Goal: Transaction & Acquisition: Purchase product/service

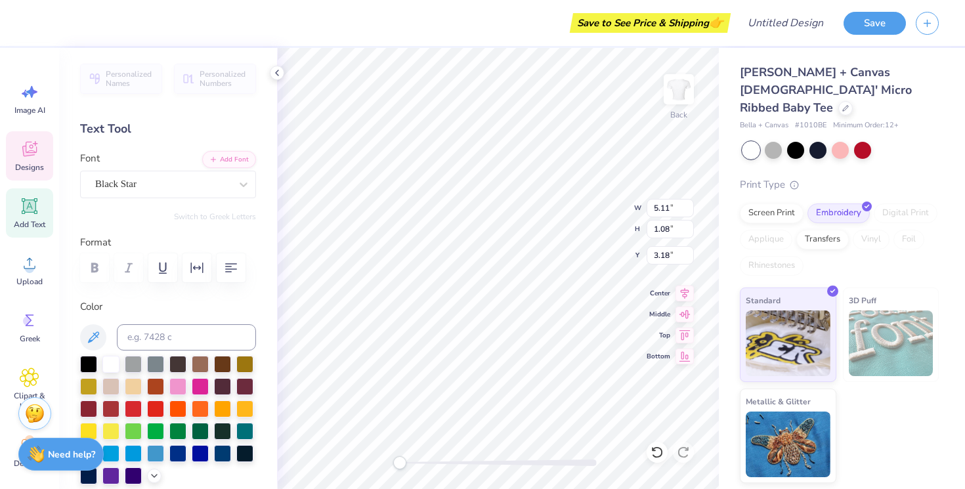
scroll to position [0, 3]
type textarea "alpha delta pi"
click at [115, 369] on div at bounding box center [110, 363] width 17 height 17
type input "5.91"
type input "1.18"
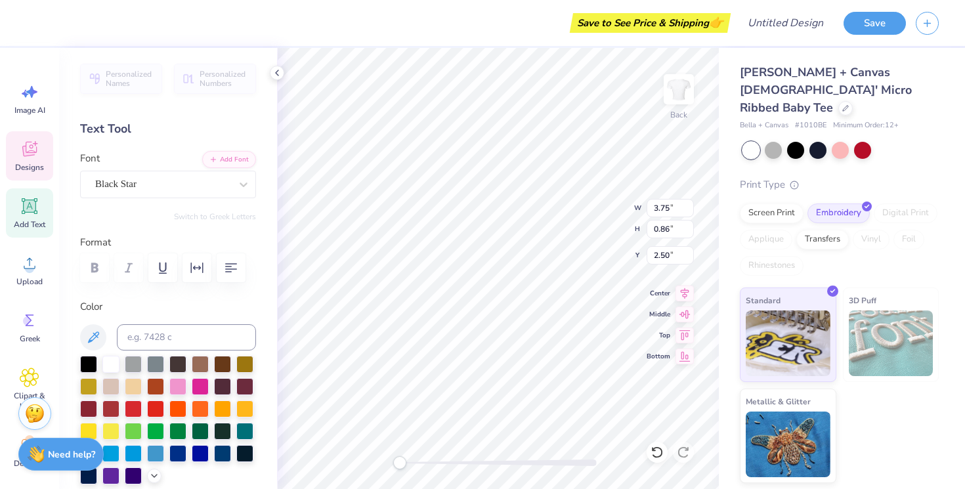
type input "3.38"
click at [109, 364] on div at bounding box center [110, 363] width 17 height 17
type input "0.67"
type input "0.64"
type input "2.74"
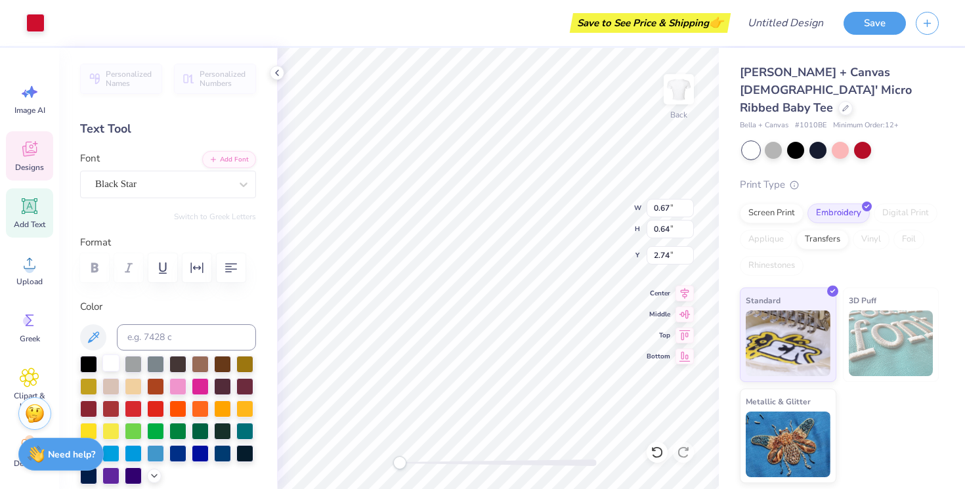
click at [106, 365] on div at bounding box center [110, 363] width 17 height 17
click at [116, 364] on div at bounding box center [110, 363] width 17 height 17
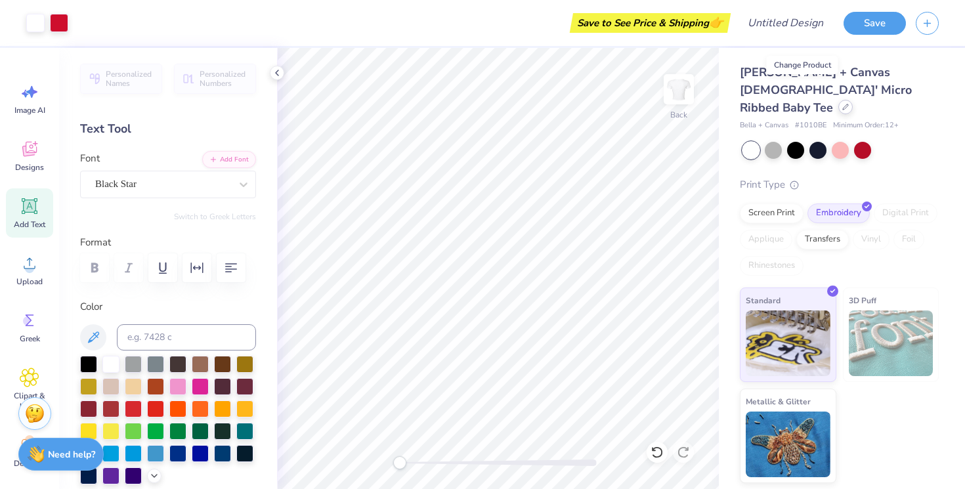
click at [843, 104] on icon at bounding box center [845, 106] width 5 height 5
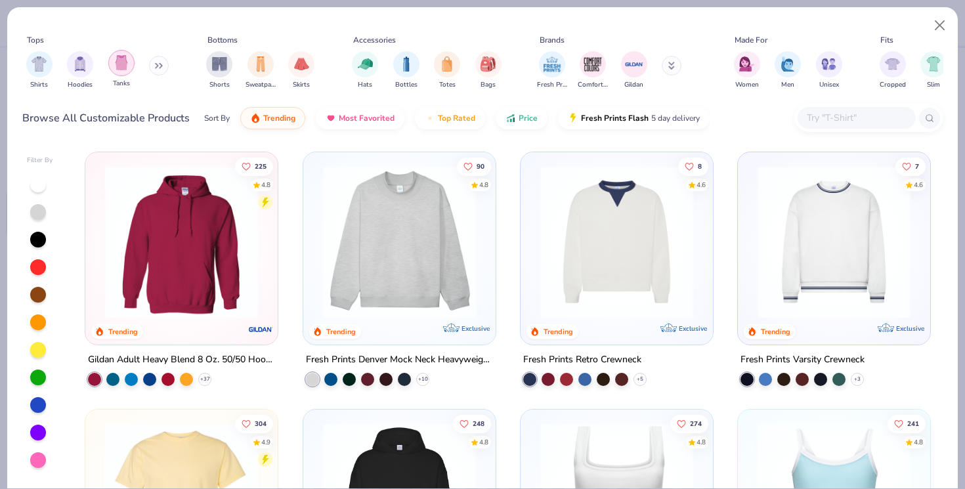
click at [125, 69] on img "filter for Tanks" at bounding box center [121, 62] width 14 height 15
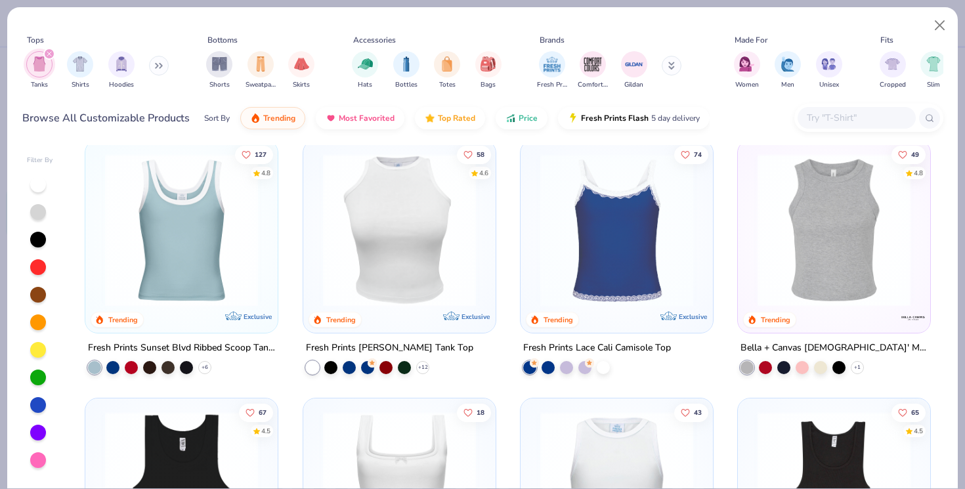
scroll to position [296, 0]
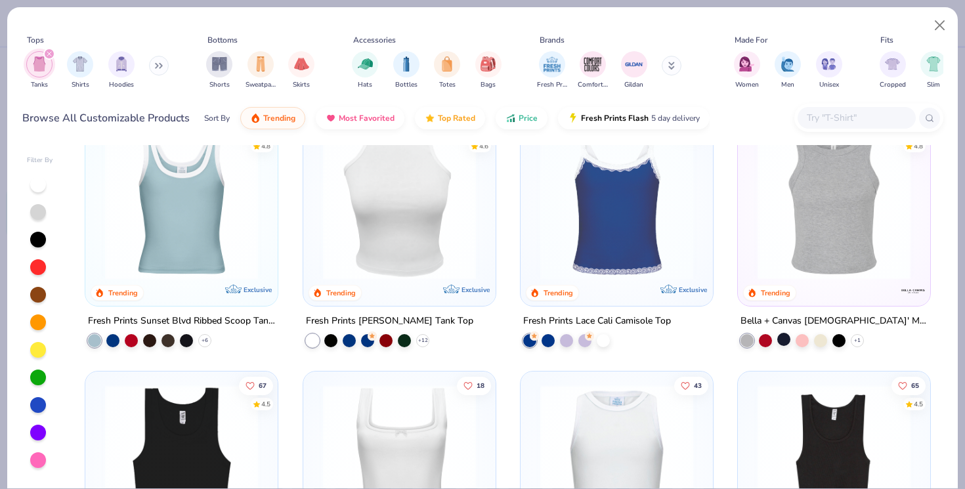
click at [787, 342] on div at bounding box center [784, 339] width 13 height 13
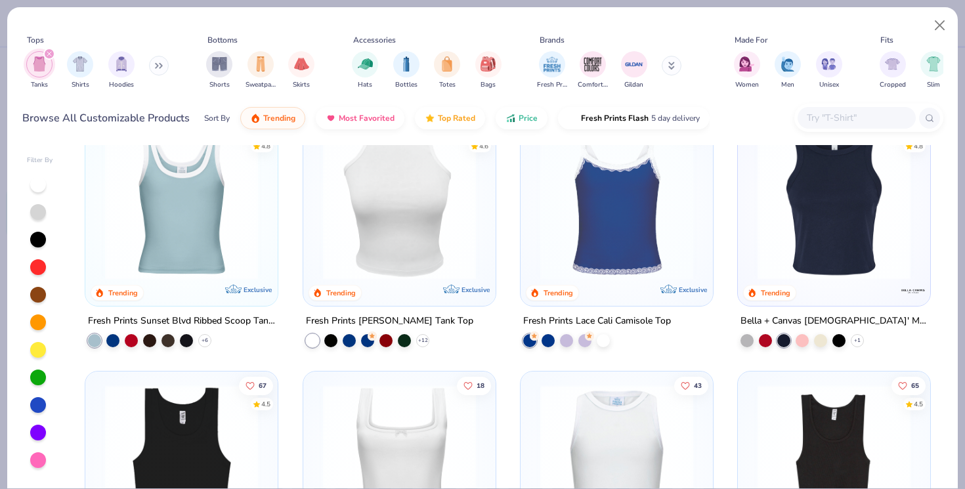
click at [872, 250] on img at bounding box center [834, 203] width 166 height 153
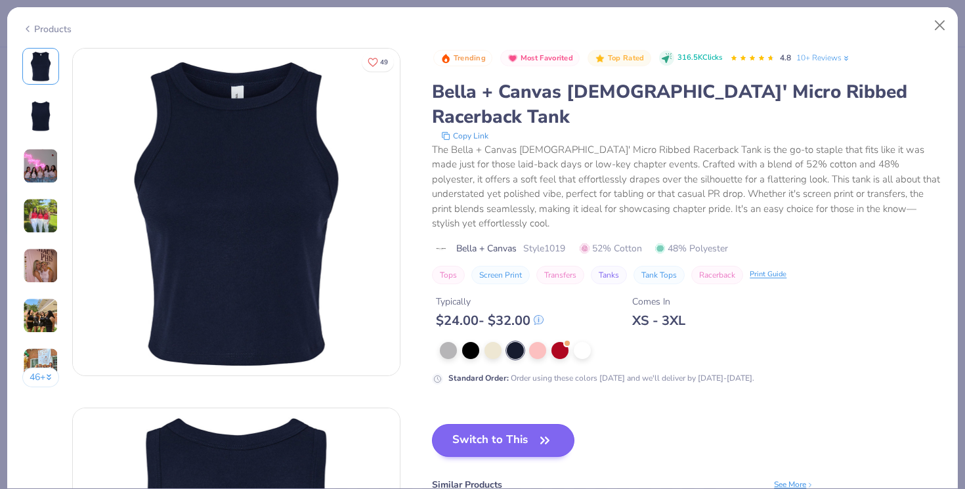
click at [551, 432] on icon "button" at bounding box center [545, 441] width 18 height 18
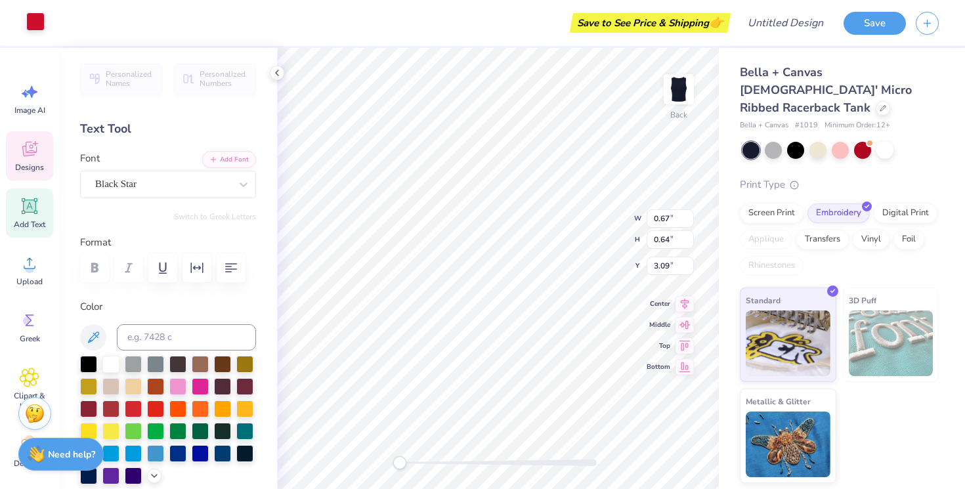
click at [33, 21] on div at bounding box center [35, 21] width 18 height 18
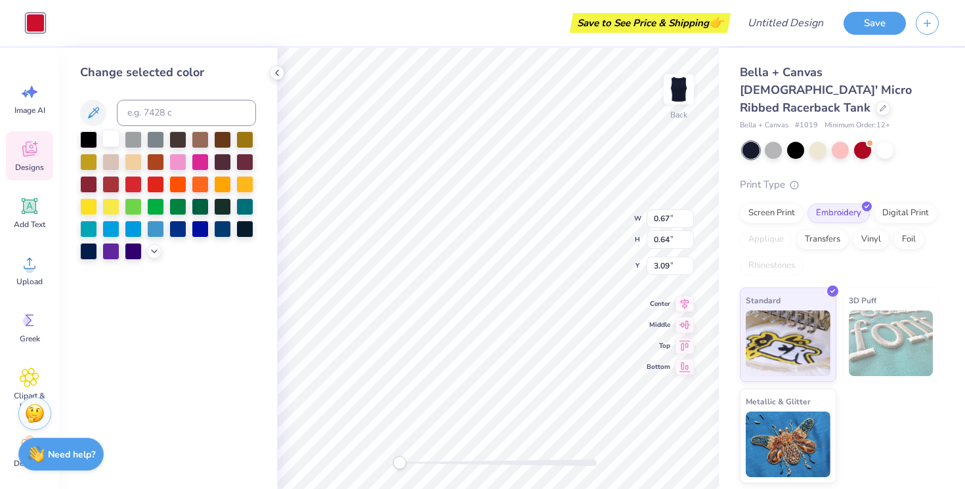
click at [114, 146] on div at bounding box center [110, 138] width 17 height 17
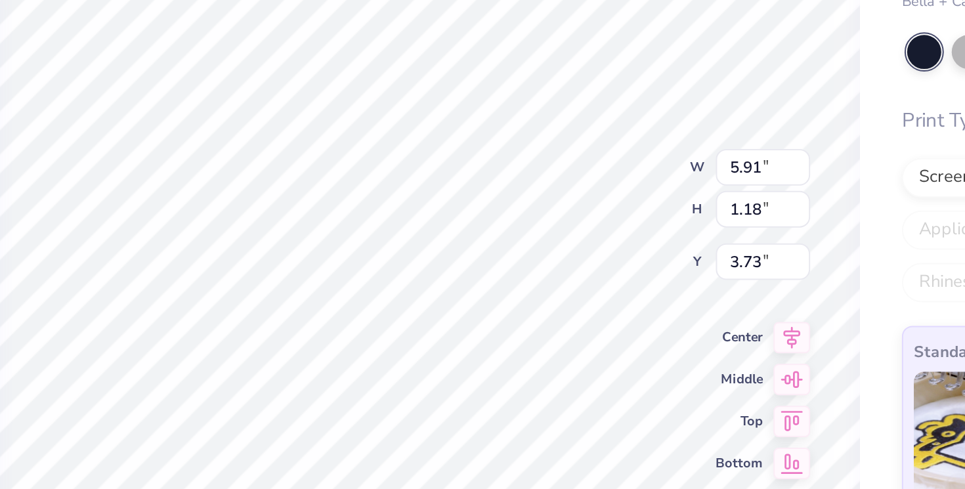
type input "3.74"
type input "0.84"
type input "2.88"
type input "4.59"
type input "0.85"
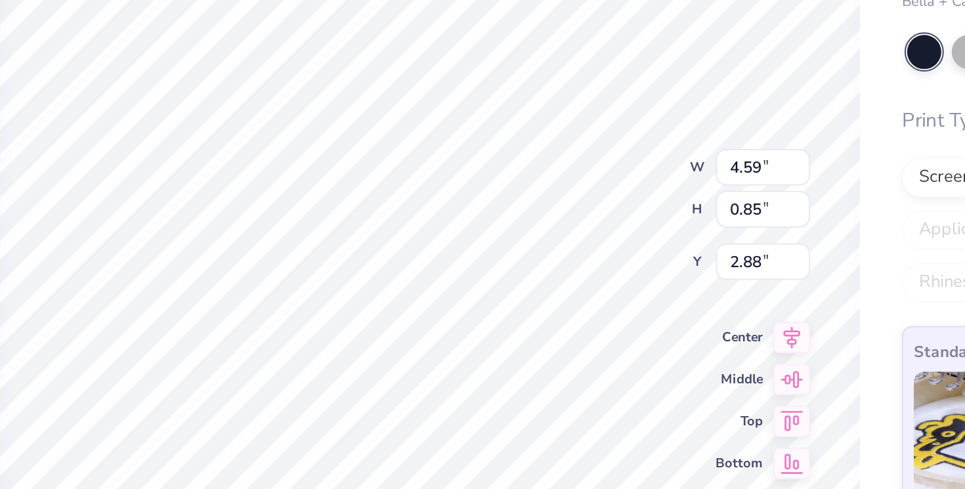
type input "5.91"
type input "1.18"
type input "3.73"
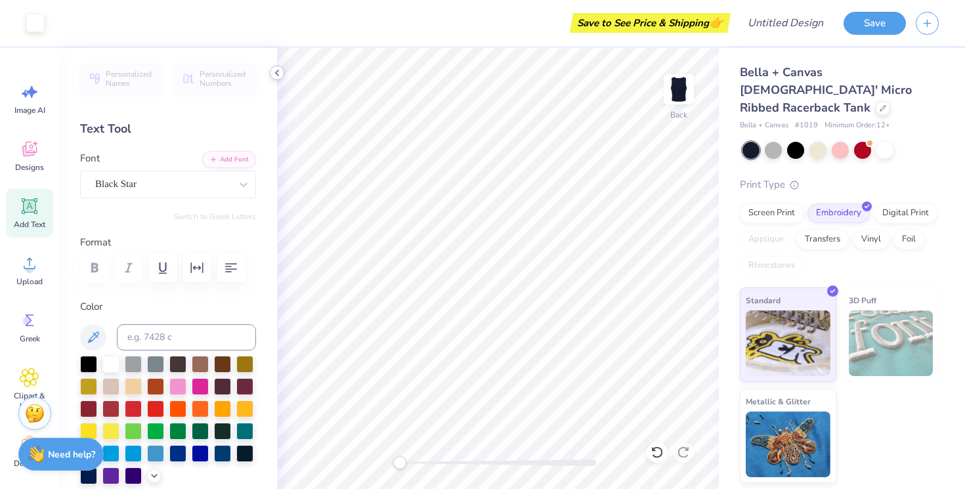
click at [279, 72] on icon at bounding box center [277, 73] width 11 height 11
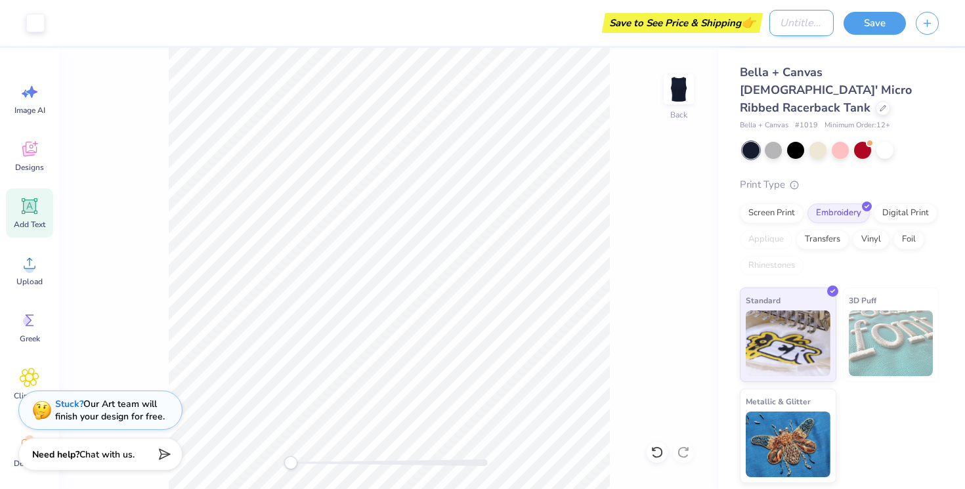
click at [789, 30] on input "Design Title" at bounding box center [802, 23] width 64 height 26
type input "With Love, ADPi"
click at [873, 18] on button "Save" at bounding box center [875, 21] width 62 height 23
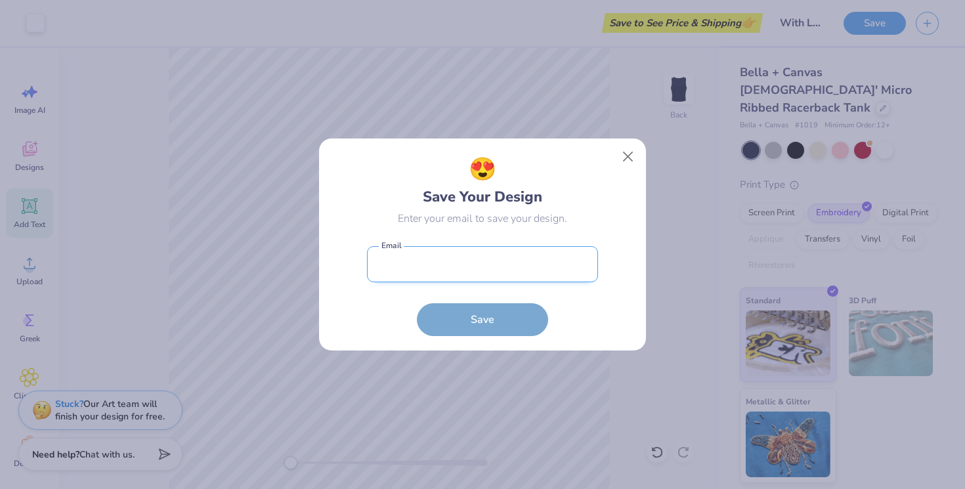
click at [467, 261] on input "email" at bounding box center [482, 264] width 231 height 36
type input "e"
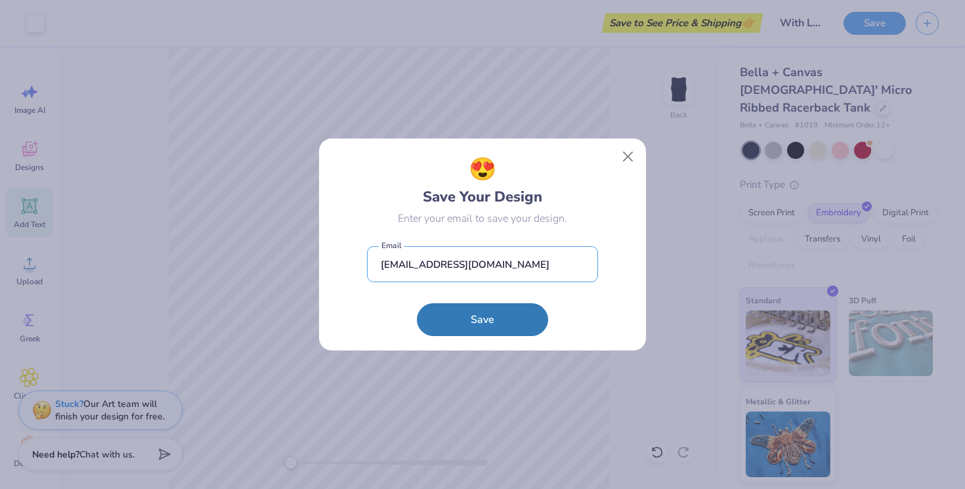
type input "[EMAIL_ADDRESS][DOMAIN_NAME]"
click at [483, 319] on button "Save" at bounding box center [482, 319] width 131 height 33
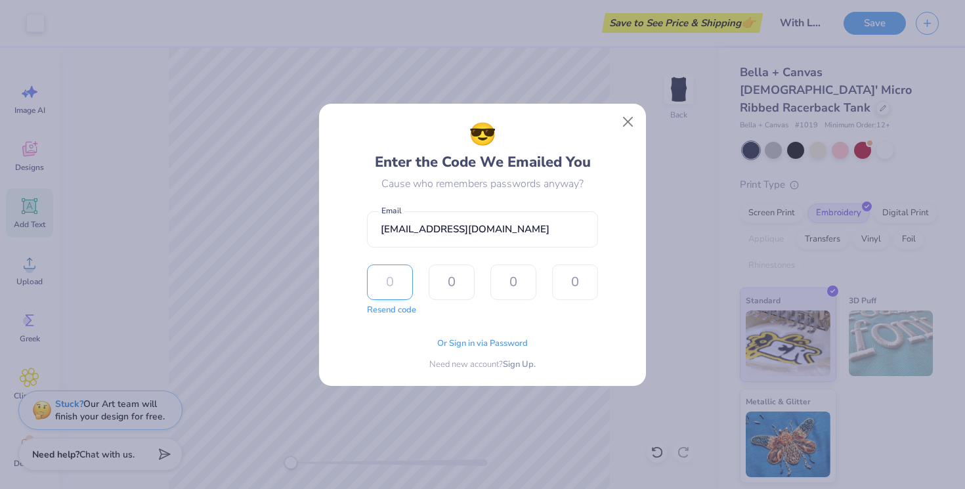
type input "3"
type input "8"
type input "9"
type input "0"
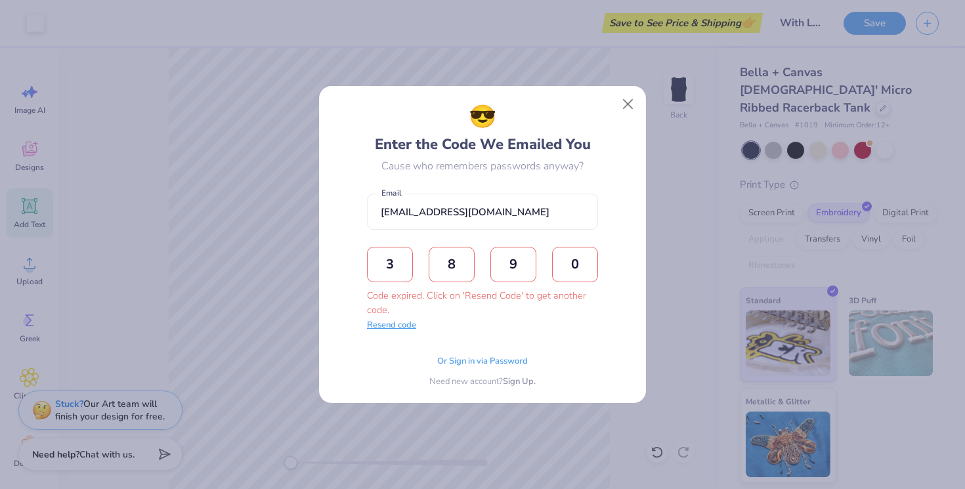
click at [397, 330] on button "Resend code" at bounding box center [391, 325] width 49 height 13
click at [396, 282] on input "text" at bounding box center [390, 264] width 46 height 35
type input "9"
type input "8"
type input "5"
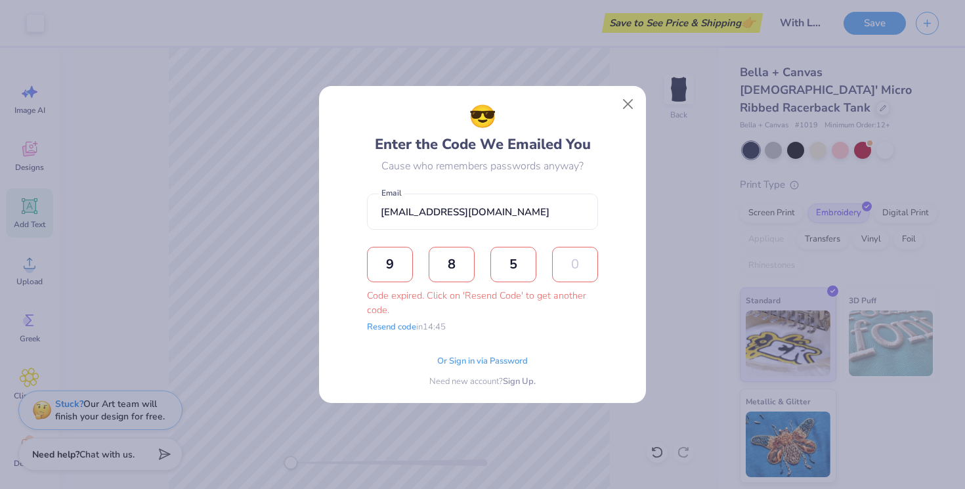
type input "9"
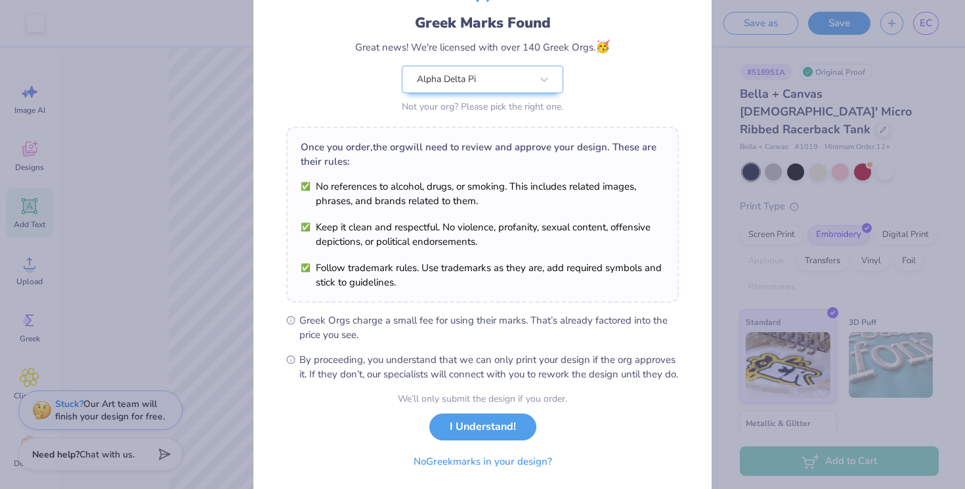
scroll to position [106, 0]
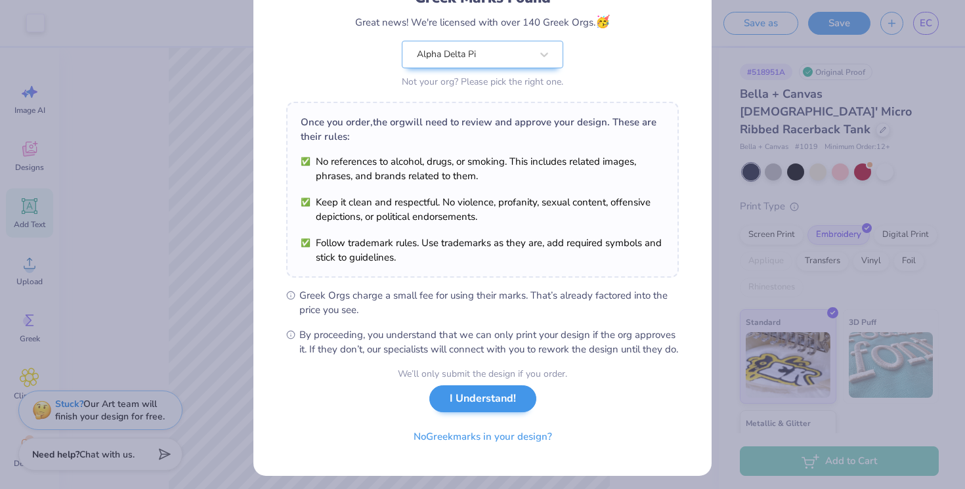
click at [487, 412] on button "I Understand!" at bounding box center [483, 399] width 107 height 27
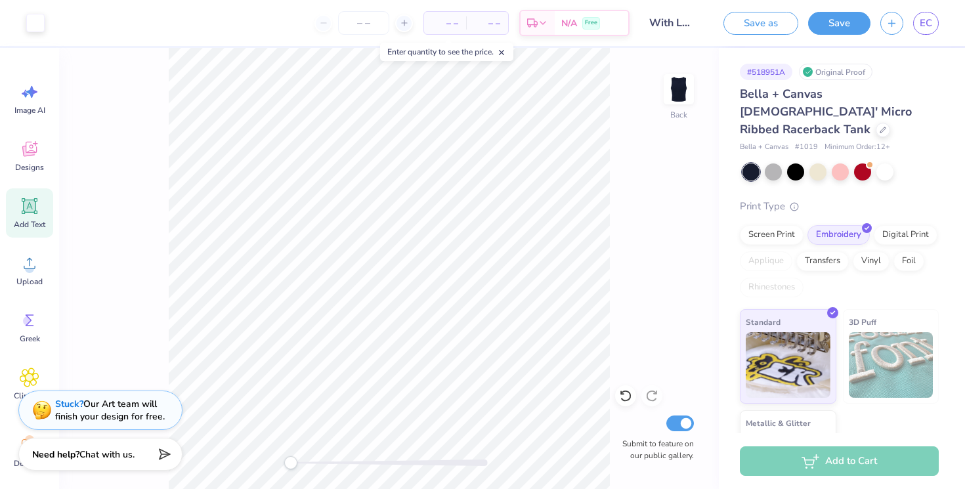
click at [868, 466] on div "Add to Cart" at bounding box center [839, 462] width 199 height 30
click at [787, 457] on div "Add to Cart" at bounding box center [839, 462] width 199 height 30
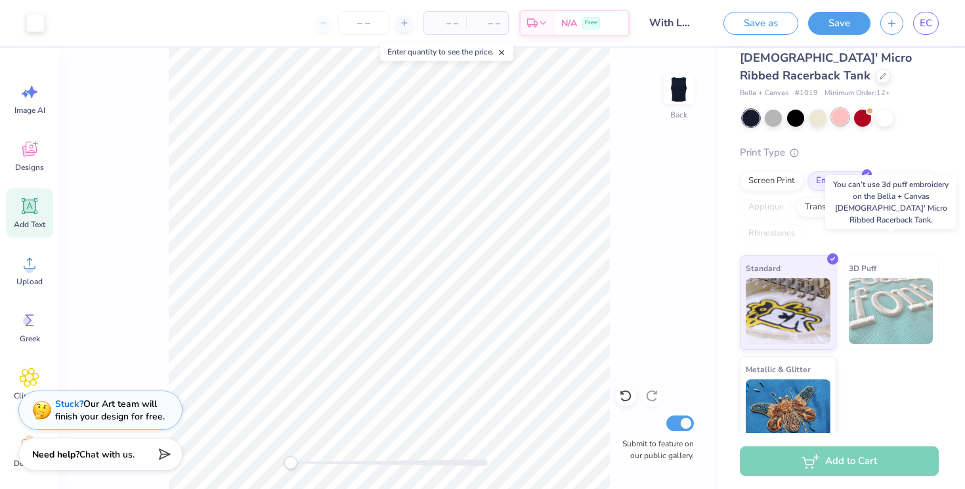
scroll to position [53, 0]
click at [854, 465] on div "Add to Cart" at bounding box center [839, 462] width 199 height 30
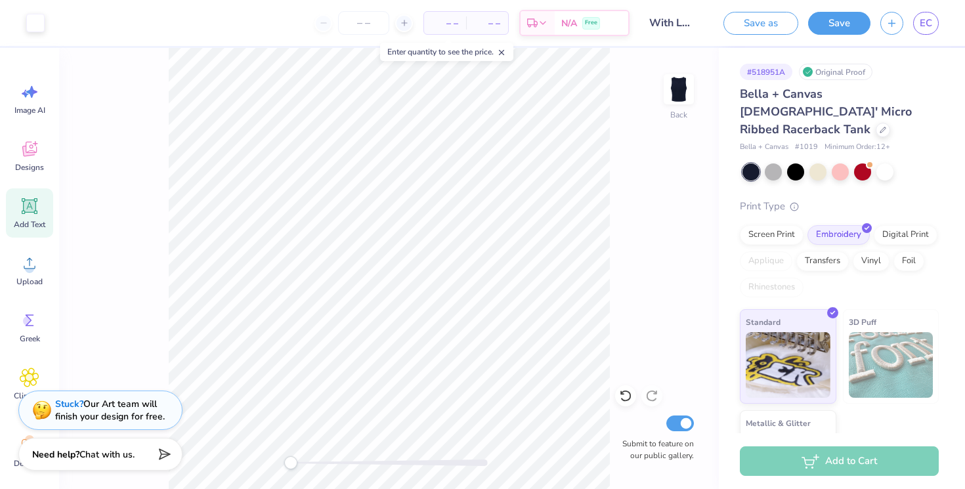
scroll to position [0, 0]
click at [840, 469] on div "Add to Cart" at bounding box center [839, 462] width 199 height 30
click at [688, 422] on input "Submit to feature on our public gallery." at bounding box center [681, 424] width 28 height 16
checkbox input "false"
click at [837, 470] on div "Add to Cart" at bounding box center [839, 462] width 199 height 30
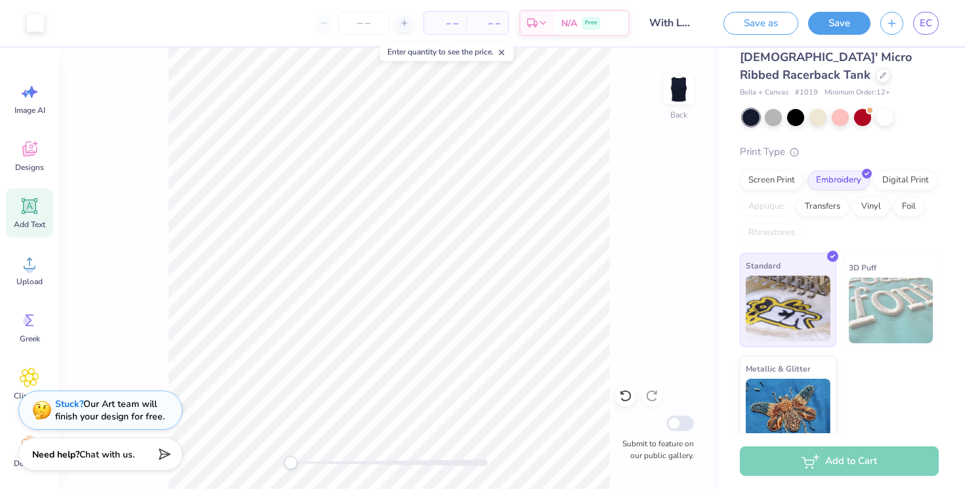
scroll to position [53, 0]
click at [821, 277] on img at bounding box center [788, 310] width 85 height 66
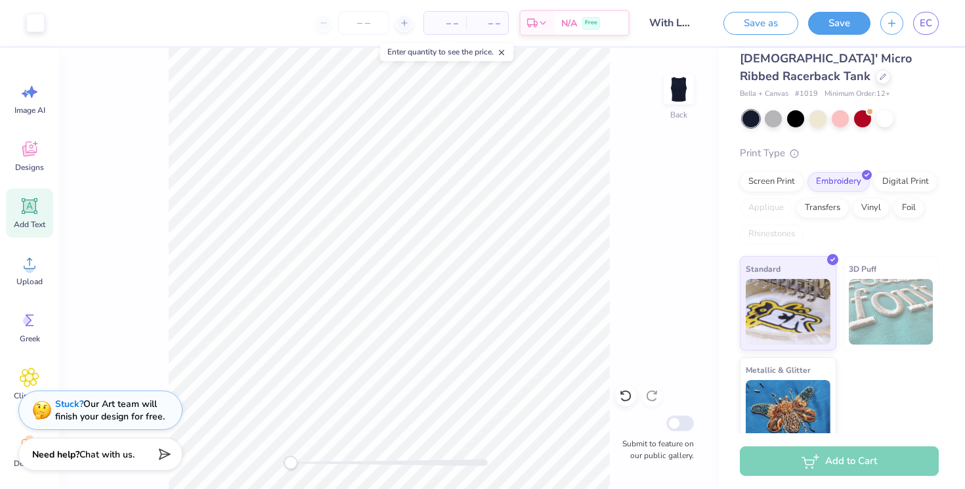
click at [155, 333] on div "Back Submit to feature on our public gallery." at bounding box center [389, 268] width 660 height 441
click at [451, 24] on span "– –" at bounding box center [445, 23] width 26 height 14
click at [449, 31] on div "– – Per Item" at bounding box center [445, 23] width 42 height 22
click at [369, 26] on input "number" at bounding box center [363, 23] width 51 height 24
type input "2"
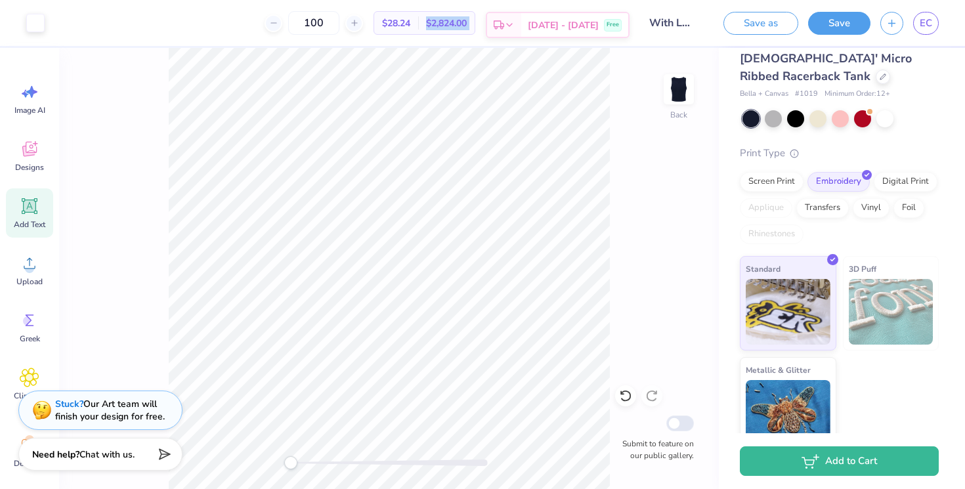
drag, startPoint x: 443, startPoint y: 21, endPoint x: 506, endPoint y: 22, distance: 63.7
click at [506, 22] on div "100 $28.24 Per Item $2,824.00 Total Est. Delivery [DATE] - [DATE] Free" at bounding box center [342, 23] width 575 height 46
click at [919, 365] on div "Standard 3D Puff Metallic & Glitter" at bounding box center [839, 354] width 199 height 196
click at [773, 170] on div "Screen Print" at bounding box center [772, 180] width 64 height 20
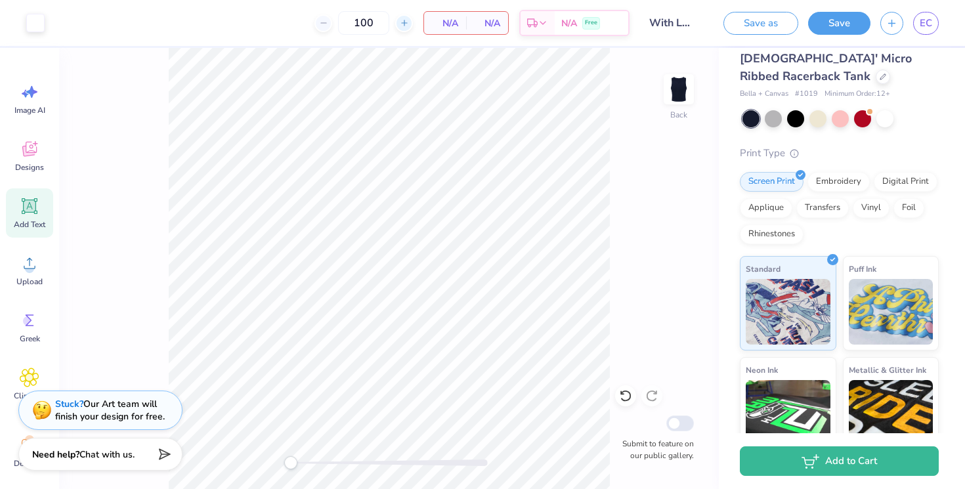
click at [403, 23] on line at bounding box center [403, 23] width 5 height 0
click at [324, 27] on icon at bounding box center [323, 22] width 9 height 9
type input "100"
click at [460, 24] on div "N/A Per Item" at bounding box center [445, 23] width 42 height 22
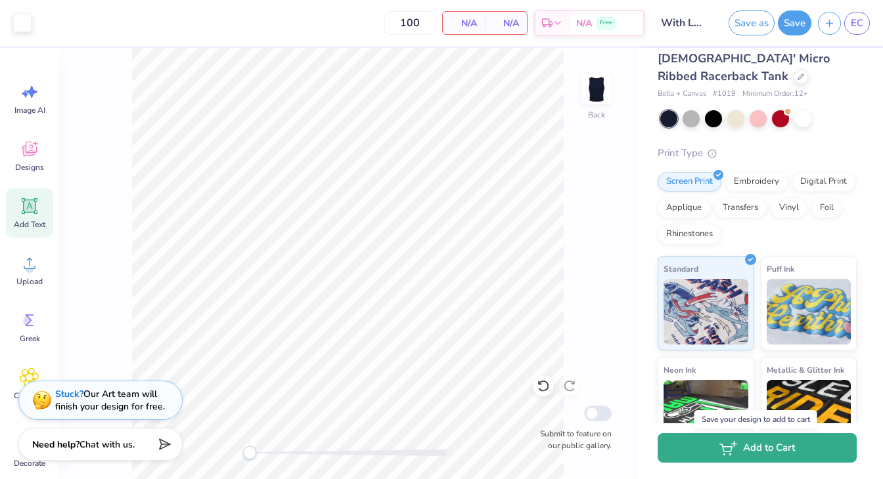
click at [686, 441] on button "Add to Cart" at bounding box center [756, 448] width 199 height 30
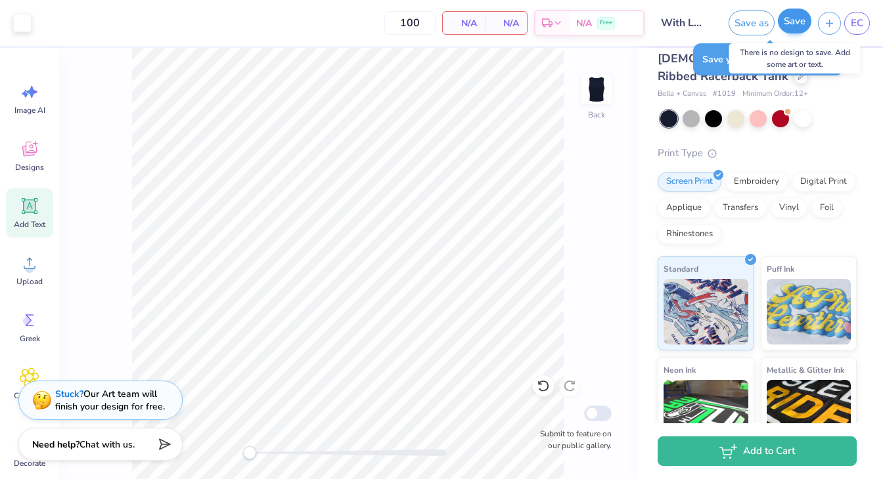
click at [799, 26] on button "Save" at bounding box center [794, 21] width 33 height 25
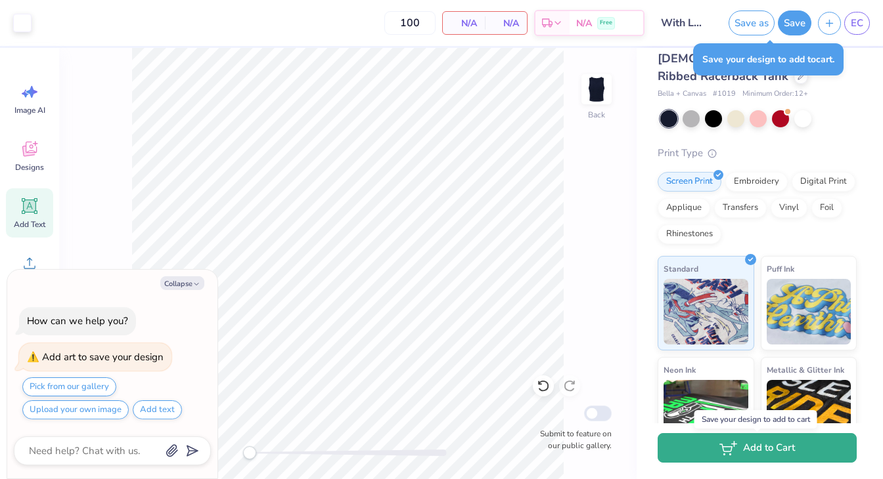
click at [735, 444] on line "button" at bounding box center [734, 444] width 5 height 0
click at [736, 444] on line "button" at bounding box center [734, 444] width 5 height 0
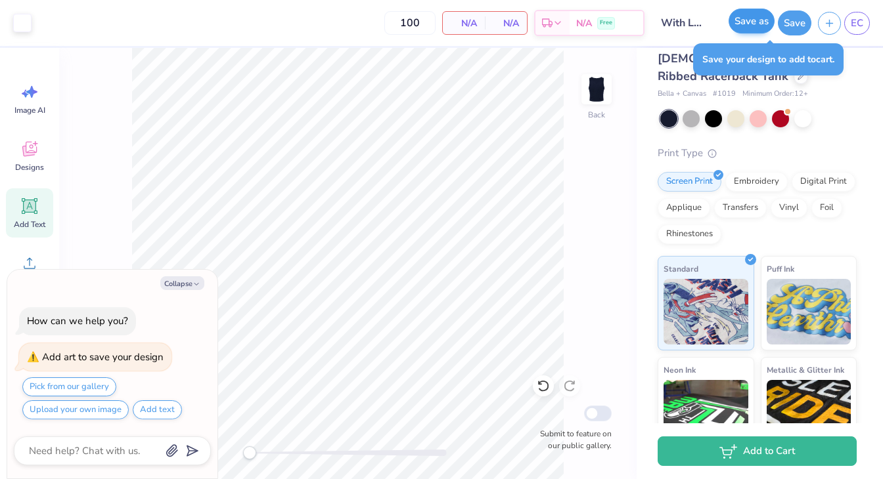
click at [738, 28] on button "Save as" at bounding box center [751, 21] width 46 height 25
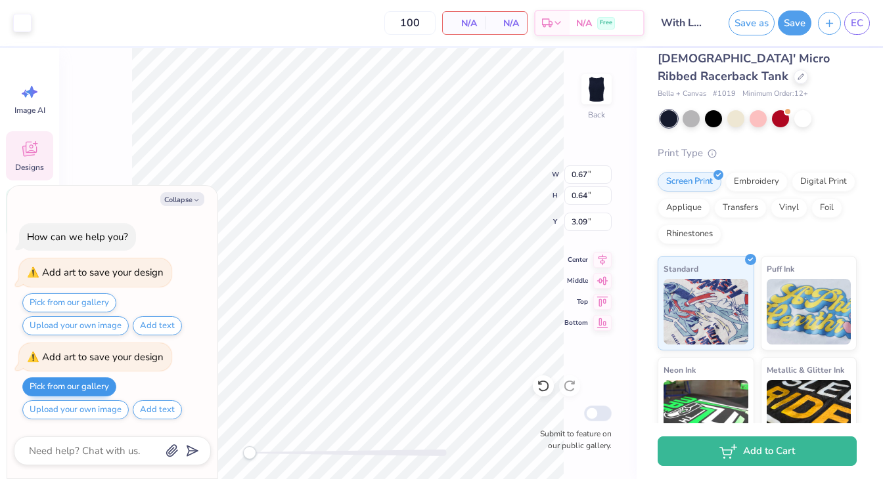
click at [97, 386] on button "Pick from our gallery" at bounding box center [69, 387] width 94 height 19
type textarea "x"
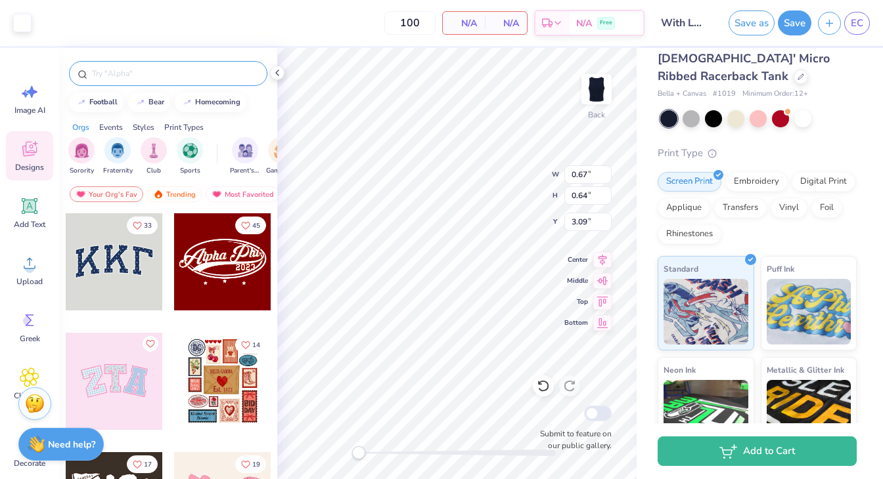
click at [137, 72] on input "text" at bounding box center [175, 73] width 168 height 13
type input "heart"
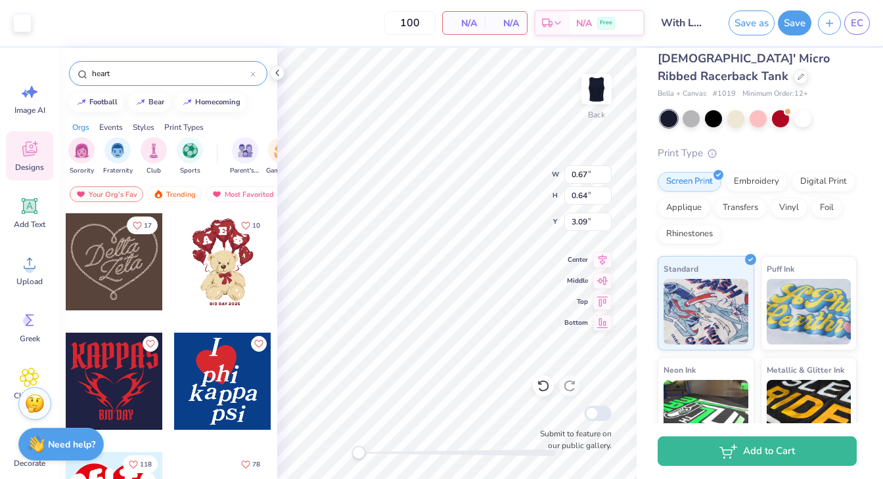
scroll to position [0, 0]
click at [42, 218] on div "Add Text" at bounding box center [29, 212] width 47 height 49
type input "4.20"
type input "1.22"
type input "7.39"
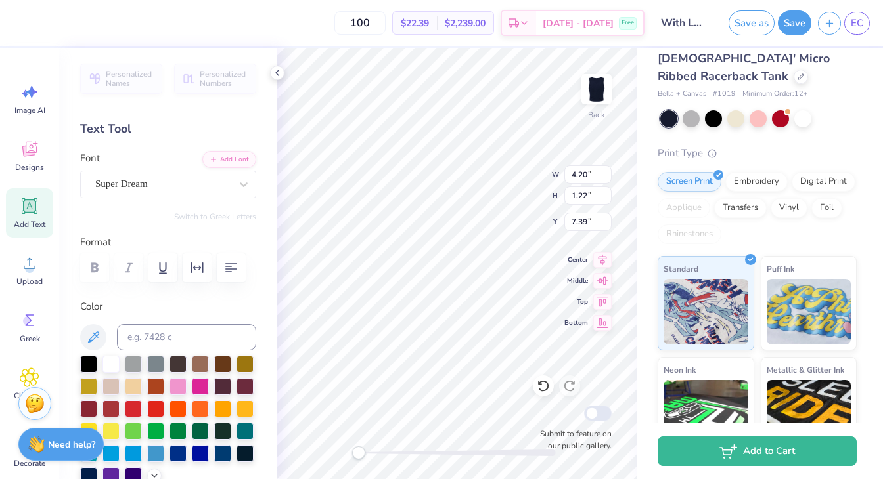
type input "5.91"
type input "1.18"
type input "4.25"
type input "4.20"
type input "1.22"
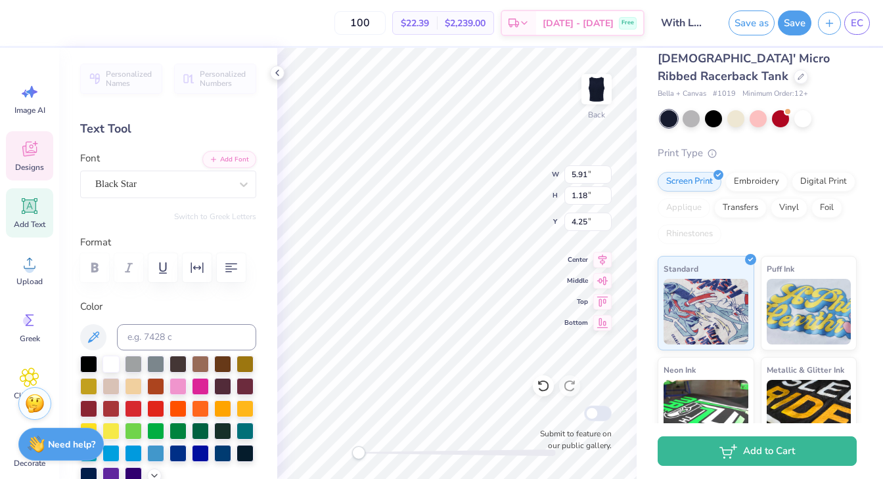
type input "7.39"
type textarea "TEXalpT"
type textarea "alpha delta pi"
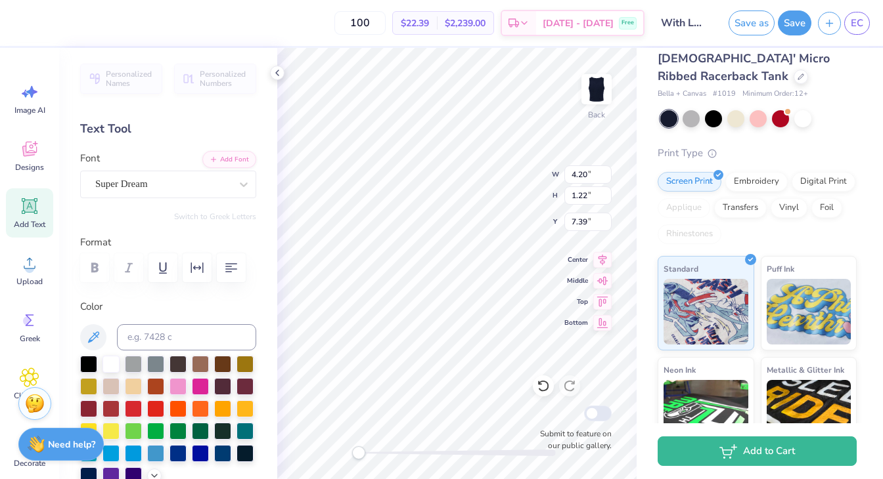
scroll to position [0, 1]
click at [211, 187] on div "Super Dream" at bounding box center [163, 184] width 138 height 20
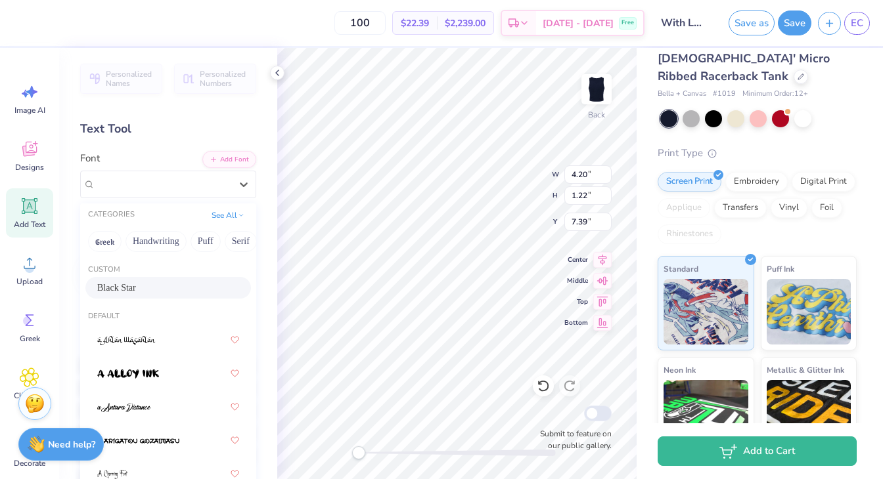
click at [183, 290] on div "Black Star" at bounding box center [168, 288] width 142 height 14
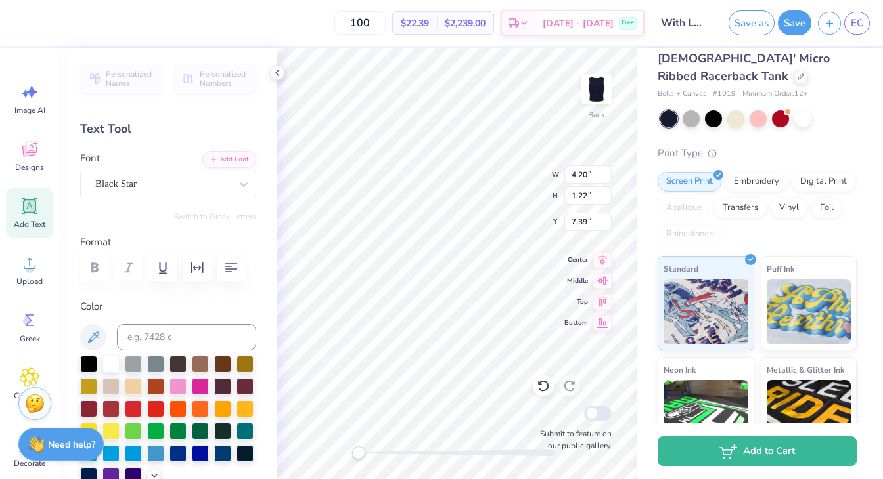
click at [167, 220] on div "Switch to Greek Letters" at bounding box center [168, 216] width 176 height 11
click at [219, 228] on div "Personalized Names Personalized Numbers Text Tool Add Font Font Black Star Swit…" at bounding box center [168, 264] width 218 height 432
click at [173, 231] on div "Personalized Names Personalized Numbers Text Tool Add Font Font Black Star Swit…" at bounding box center [168, 264] width 218 height 432
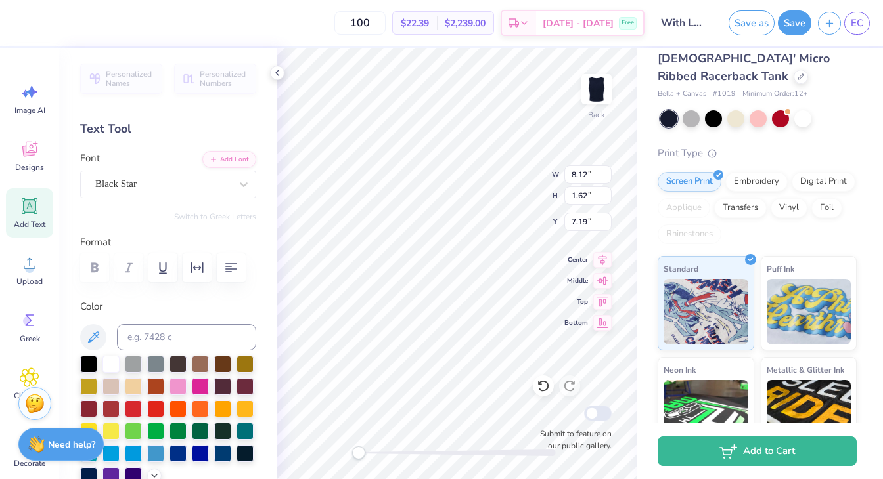
type input "5.75"
type input "1.15"
type input "5.89"
type input "1.18"
type input "4.25"
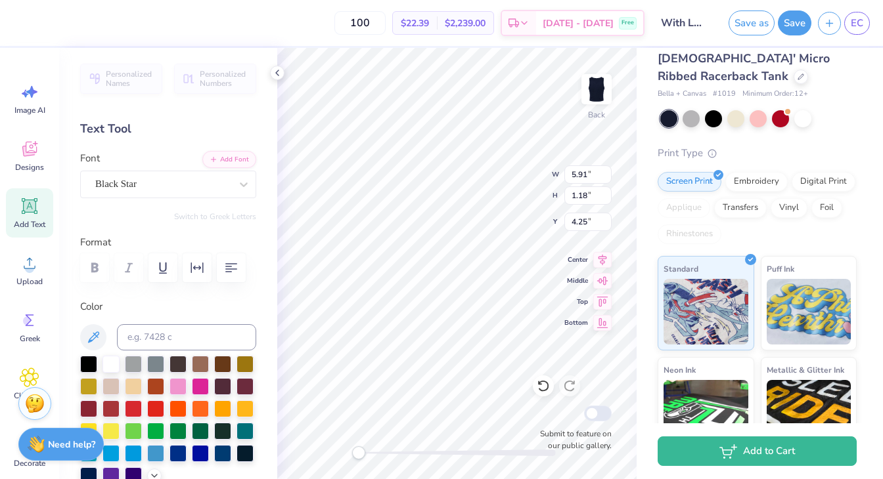
type input "5.89"
type input "6.26"
click at [275, 74] on icon at bounding box center [277, 73] width 11 height 11
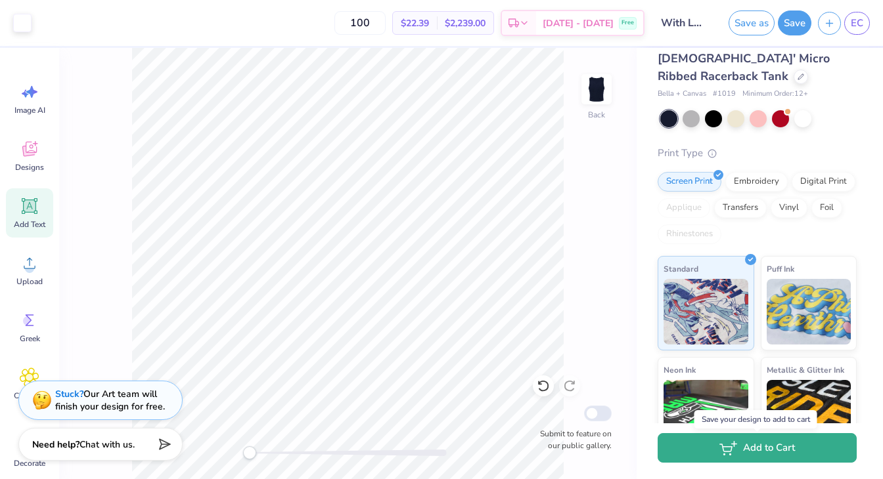
click at [830, 451] on button "Add to Cart" at bounding box center [756, 448] width 199 height 30
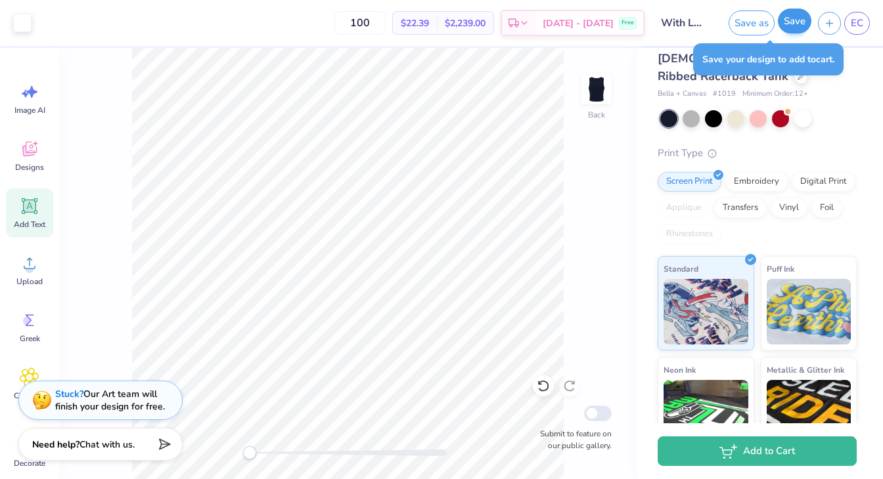
click at [785, 26] on button "Save" at bounding box center [794, 21] width 33 height 25
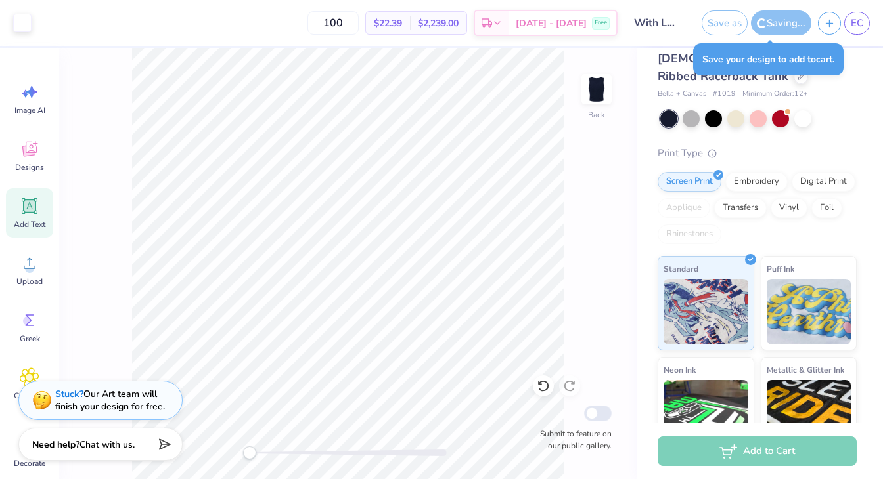
click at [780, 446] on div "Add to Cart" at bounding box center [756, 452] width 199 height 30
click at [770, 456] on div "Add to Cart" at bounding box center [756, 452] width 199 height 30
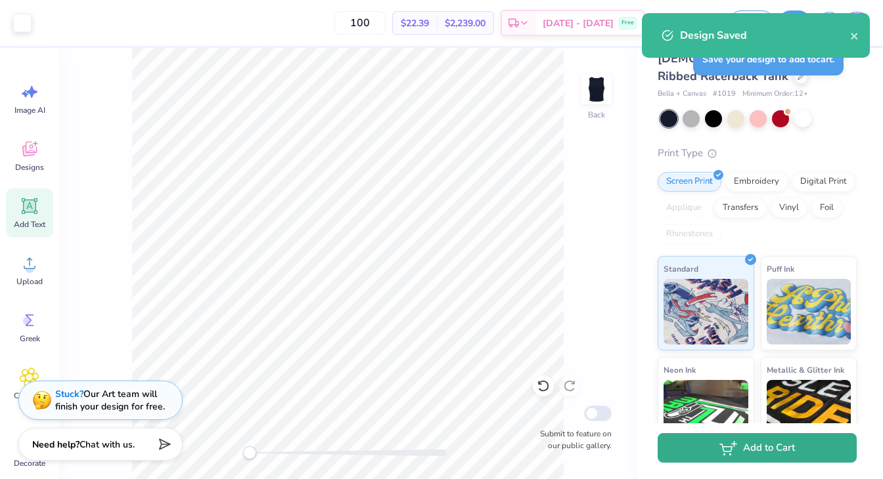
click at [773, 442] on button "Add to Cart" at bounding box center [756, 448] width 199 height 30
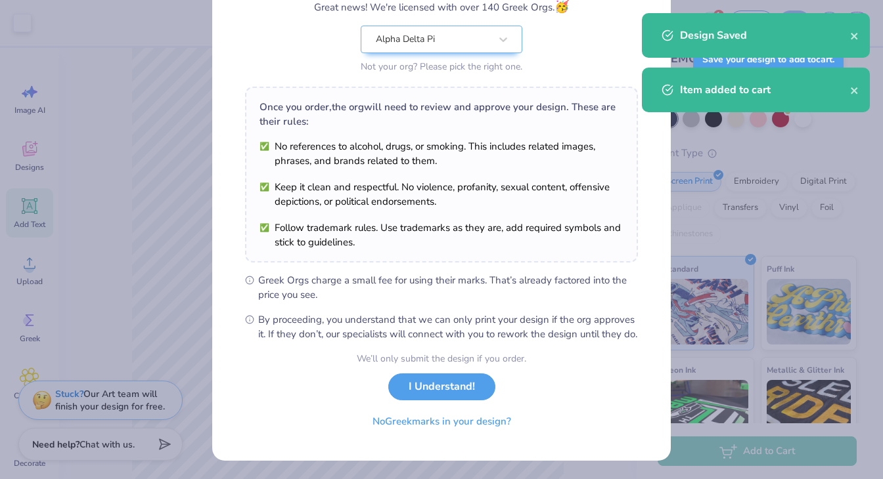
scroll to position [136, 0]
click at [443, 397] on button "I Understand!" at bounding box center [441, 383] width 107 height 27
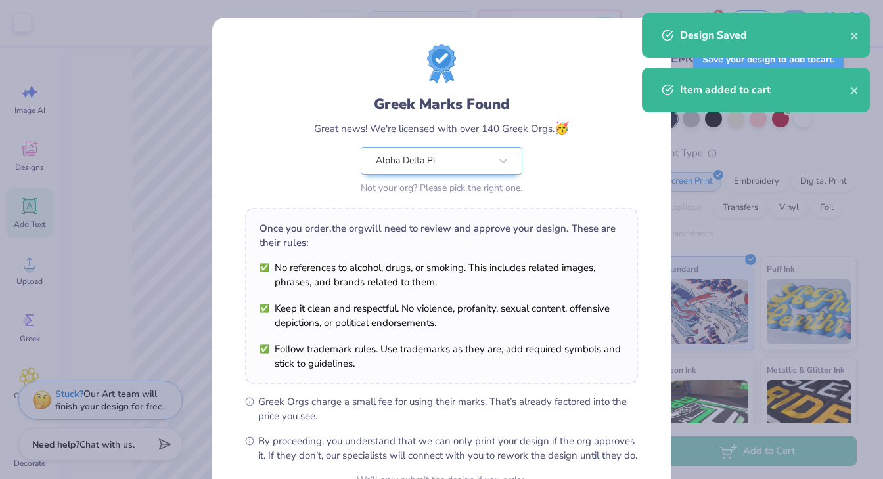
scroll to position [0, 0]
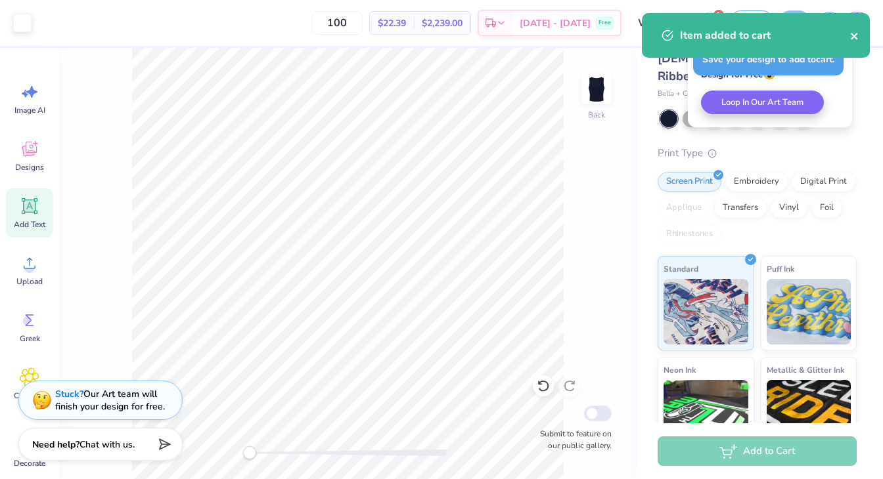
click at [855, 32] on icon "close" at bounding box center [854, 36] width 9 height 11
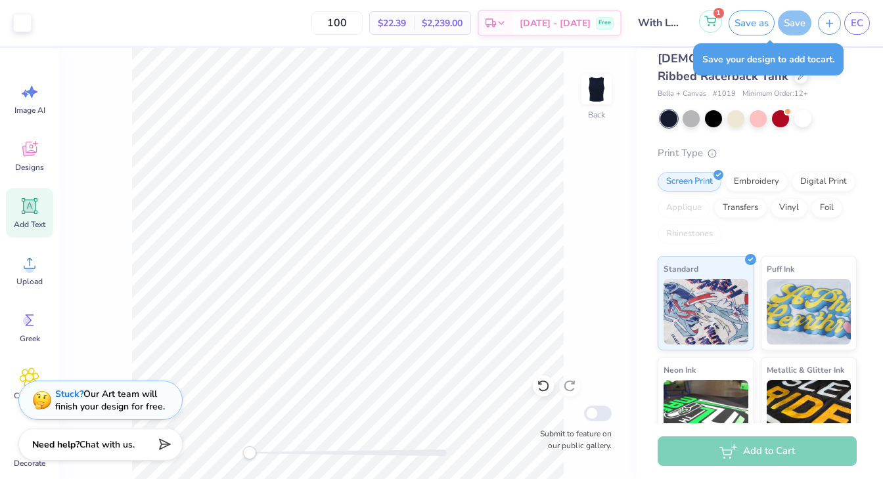
click at [710, 16] on button "1" at bounding box center [710, 21] width 23 height 23
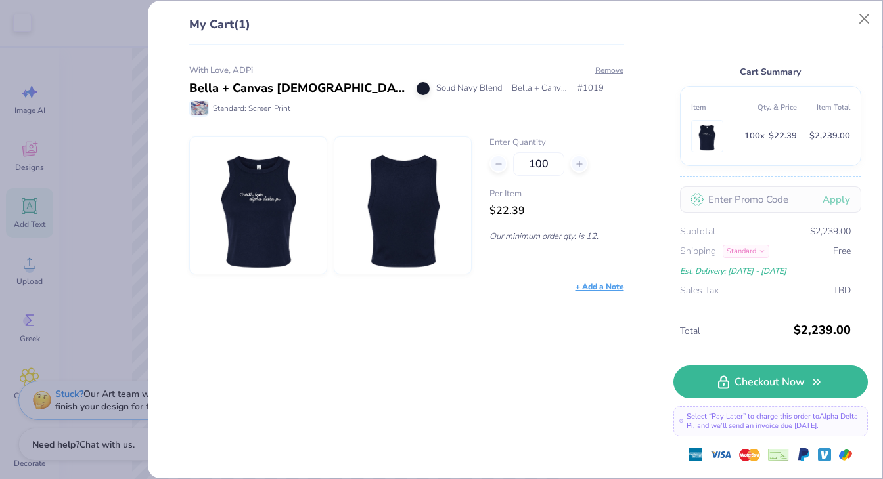
click at [758, 271] on div "Est. Delivery: [DATE] - [DATE]" at bounding box center [765, 271] width 171 height 14
click at [422, 379] on div "With Love, ADPi Bella + Canvas [DEMOGRAPHIC_DATA]' Micro Ribbed Racerback Tank …" at bounding box center [401, 262] width 477 height 435
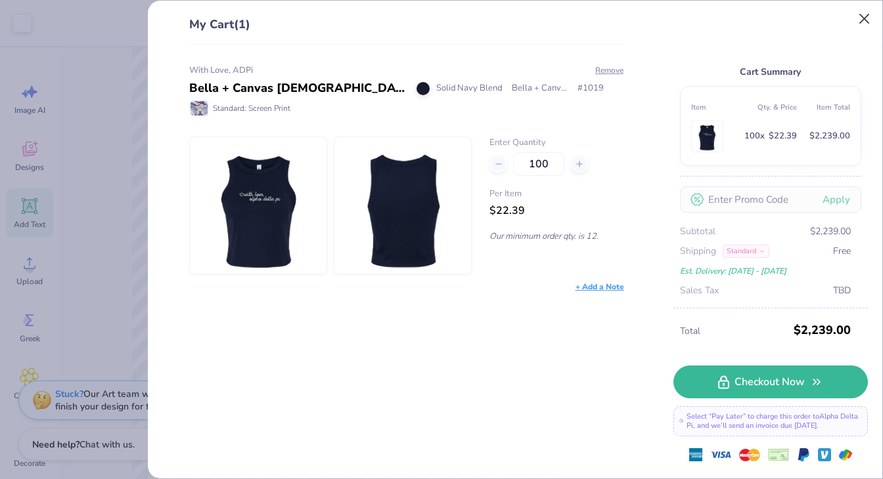
click at [864, 11] on button "Close" at bounding box center [864, 19] width 25 height 25
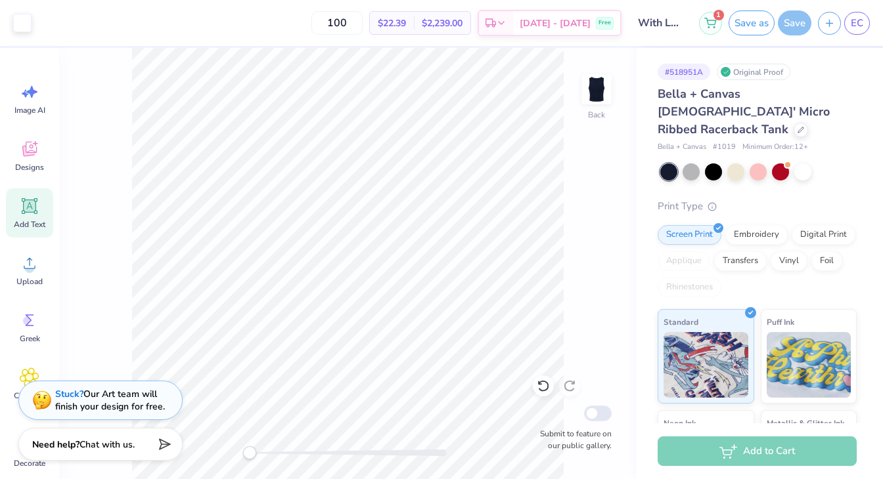
click at [414, 22] on div "$22.39 Per Item" at bounding box center [392, 23] width 44 height 22
click at [714, 20] on icon at bounding box center [710, 21] width 12 height 11
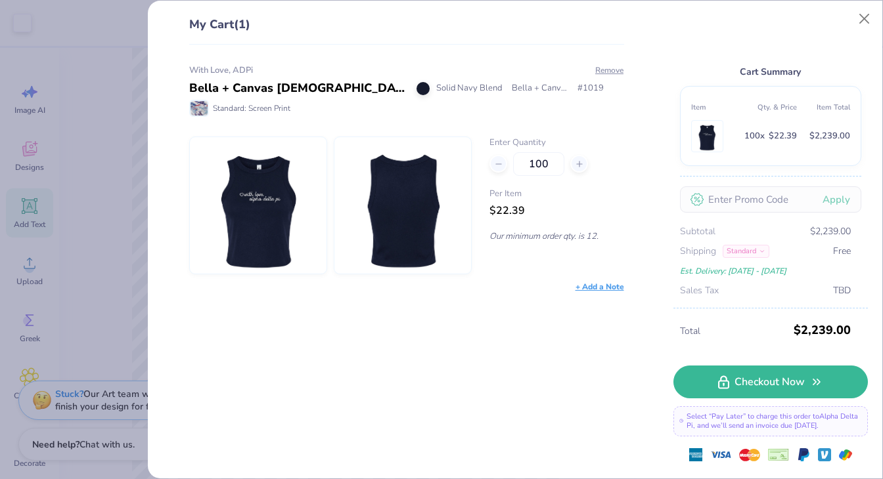
click at [573, 233] on p "Our minimum order qty. is 12." at bounding box center [556, 237] width 134 height 12
click at [474, 266] on div "Enter Quantity 100 Per Item $22.39 Our minimum order qty. is 12." at bounding box center [406, 206] width 435 height 138
click at [530, 90] on span "Bella + Canvas" at bounding box center [540, 88] width 56 height 13
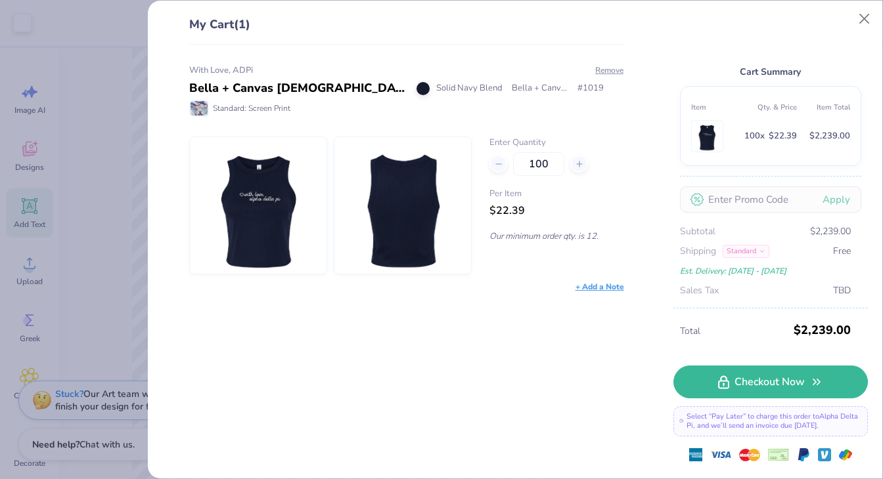
click at [530, 90] on span "Bella + Canvas" at bounding box center [540, 88] width 56 height 13
click at [510, 386] on div "With Love, ADPi Bella + Canvas [DEMOGRAPHIC_DATA]' Micro Ribbed Racerback Tank …" at bounding box center [401, 262] width 477 height 435
click at [782, 210] on input "text" at bounding box center [770, 200] width 181 height 26
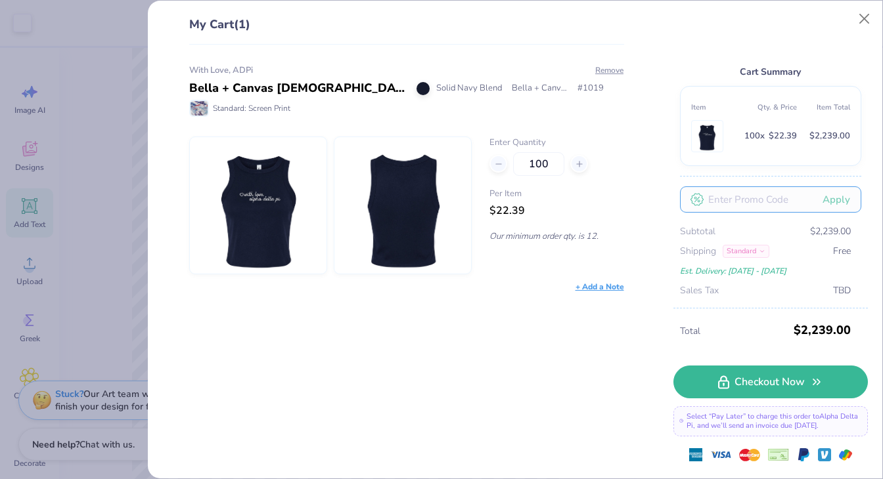
paste input "SUMMER30"
type input "SUMMER30"
click at [841, 204] on button "Apply" at bounding box center [836, 199] width 50 height 27
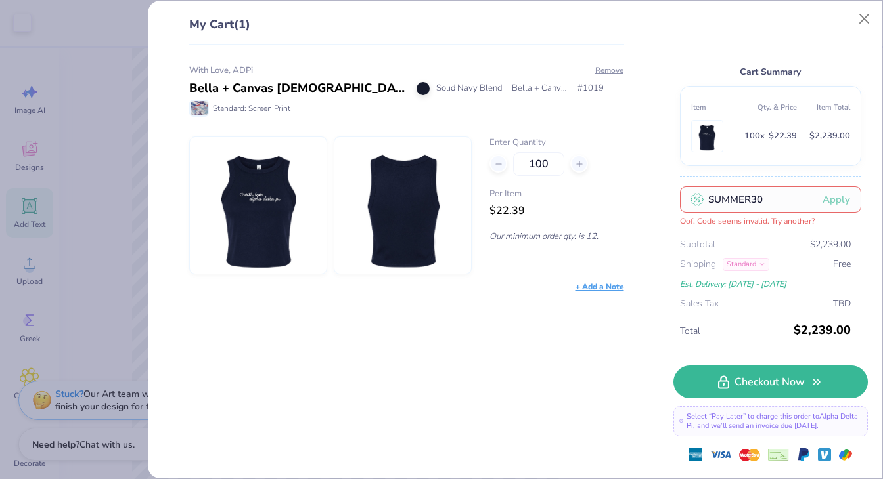
click at [753, 192] on input "SUMMER30" at bounding box center [770, 200] width 181 height 26
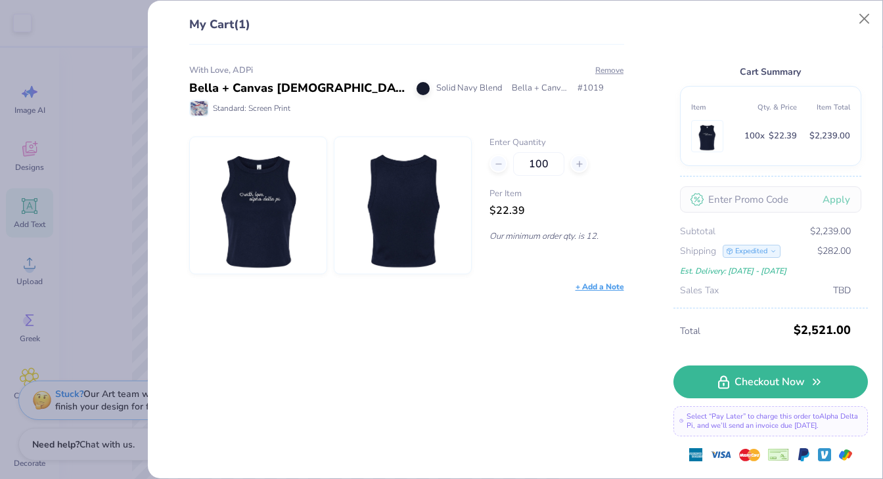
click at [470, 298] on div "With Love, ADPi Bella + Canvas [DEMOGRAPHIC_DATA]' Micro Ribbed Racerback Tank …" at bounding box center [401, 262] width 477 height 435
click at [860, 21] on button "Close" at bounding box center [864, 19] width 25 height 25
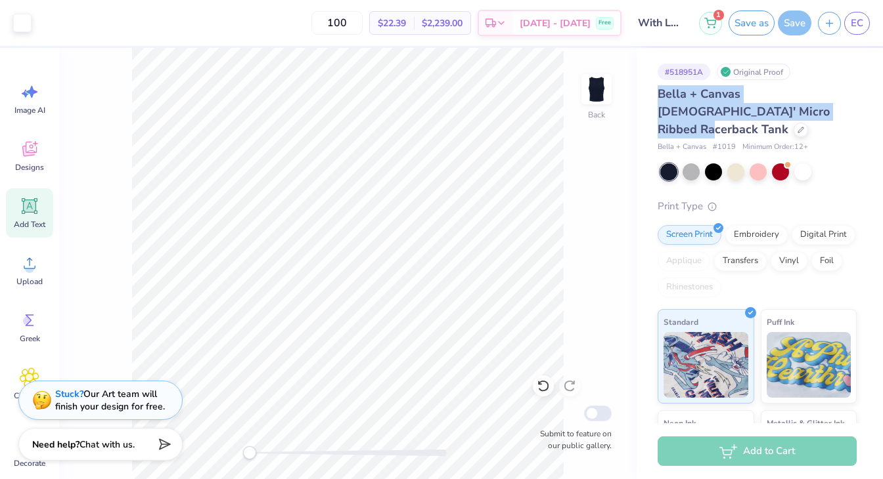
drag, startPoint x: 657, startPoint y: 91, endPoint x: 746, endPoint y: 113, distance: 91.4
click at [746, 113] on div "Bella + Canvas [DEMOGRAPHIC_DATA]' Micro Ribbed Racerback Tank" at bounding box center [756, 111] width 199 height 53
copy span "Bella + Canvas [DEMOGRAPHIC_DATA]' Micro Ribbed Racerback Tank"
